Goal: Task Accomplishment & Management: Complete application form

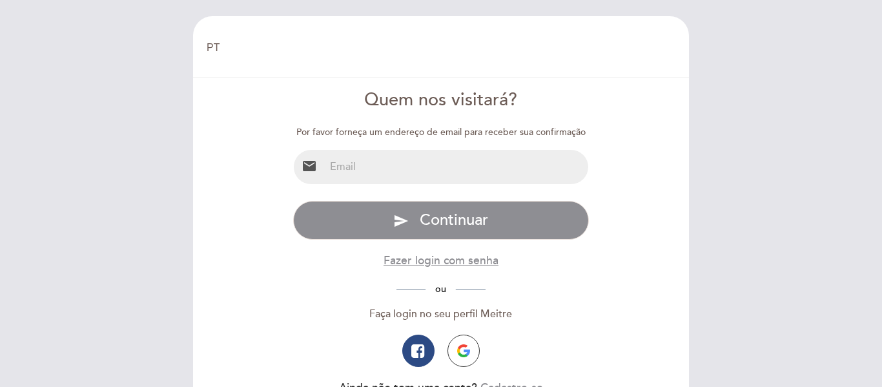
select select "pt"
click at [417, 161] on input "email" at bounding box center [457, 167] width 264 height 34
type input "[EMAIL_ADDRESS][DOMAIN_NAME]"
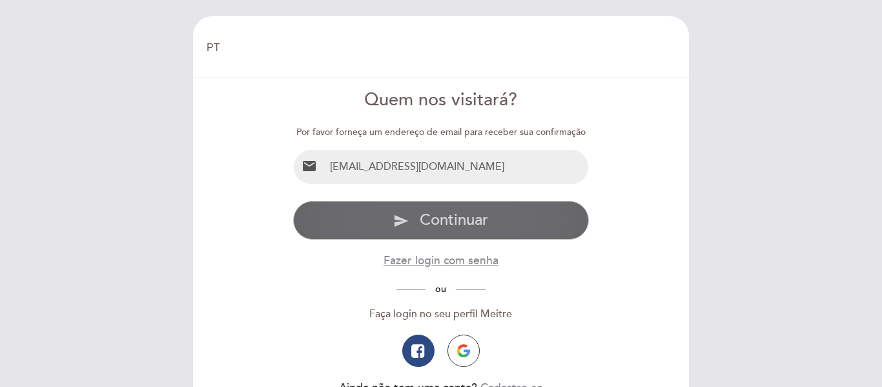
click at [452, 226] on span "Continuar" at bounding box center [454, 220] width 68 height 19
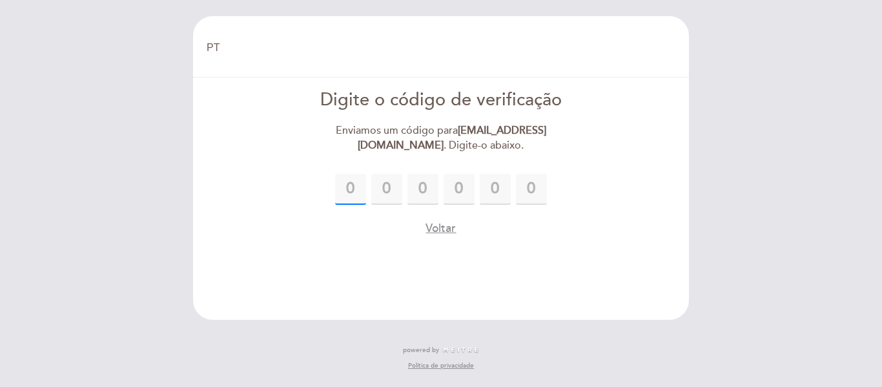
click at [350, 189] on input "text" at bounding box center [350, 189] width 31 height 31
type input "6"
type input "0"
type input "5"
type input "6"
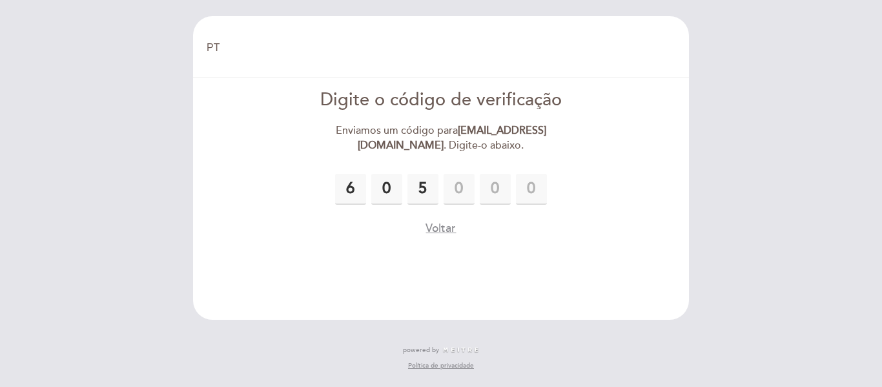
type input "9"
type input "0"
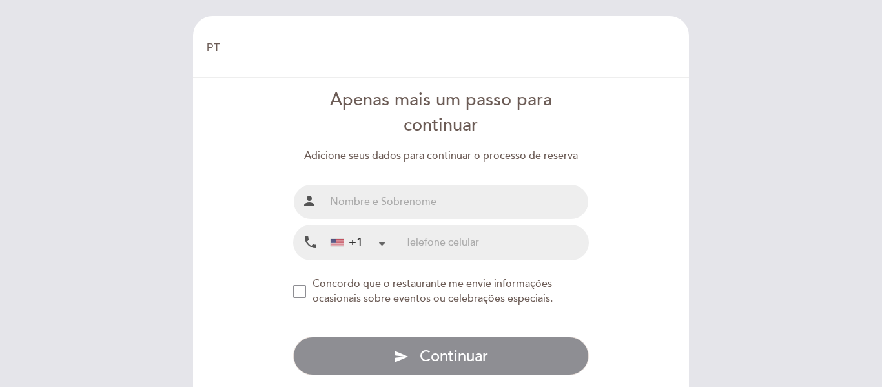
click at [390, 189] on input "text" at bounding box center [457, 202] width 264 height 34
click at [395, 207] on input "[PERSON_NAME] [PERSON_NAME]" at bounding box center [457, 202] width 264 height 34
click at [401, 202] on input "[PERSON_NAME] [PERSON_NAME]" at bounding box center [457, 202] width 264 height 34
type input "[PERSON_NAME]"
click at [362, 241] on div "+1" at bounding box center [347, 242] width 32 height 17
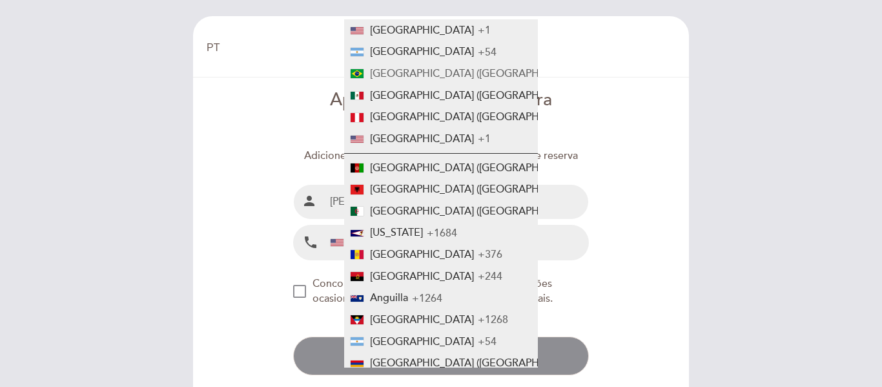
click at [412, 75] on span "[GEOGRAPHIC_DATA] ([GEOGRAPHIC_DATA])" at bounding box center [478, 73] width 216 height 13
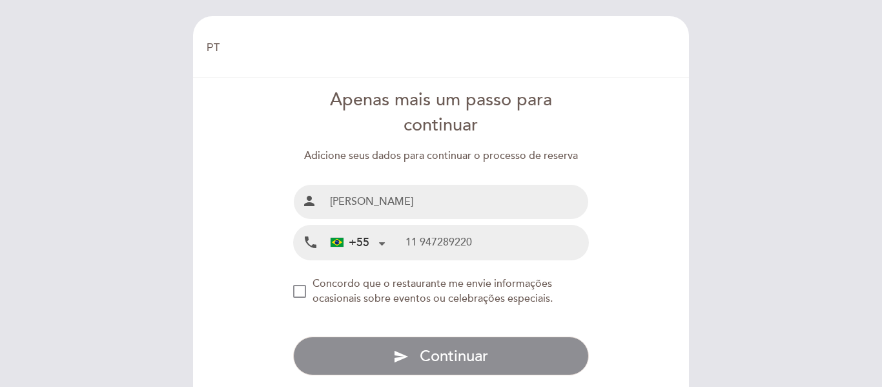
type input "11 947289220"
click at [298, 291] on div "NEW_MODAL_AGREE_RESTAURANT_SEND_OCCASIONAL_INFO" at bounding box center [299, 291] width 13 height 13
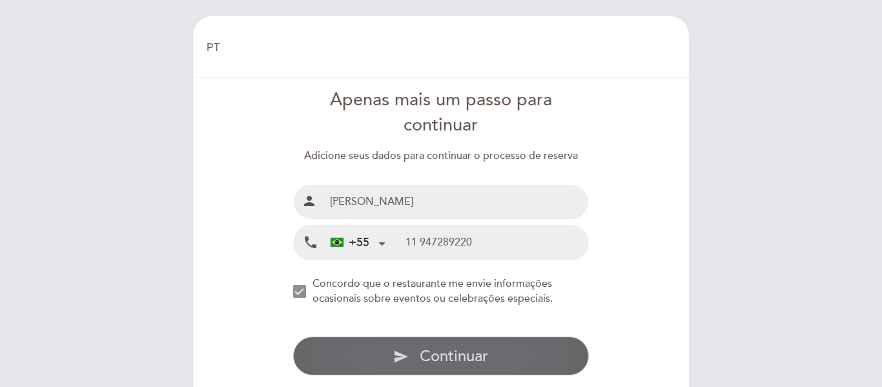
click at [459, 348] on span "Continuar" at bounding box center [454, 356] width 68 height 19
